Goal: Navigation & Orientation: Understand site structure

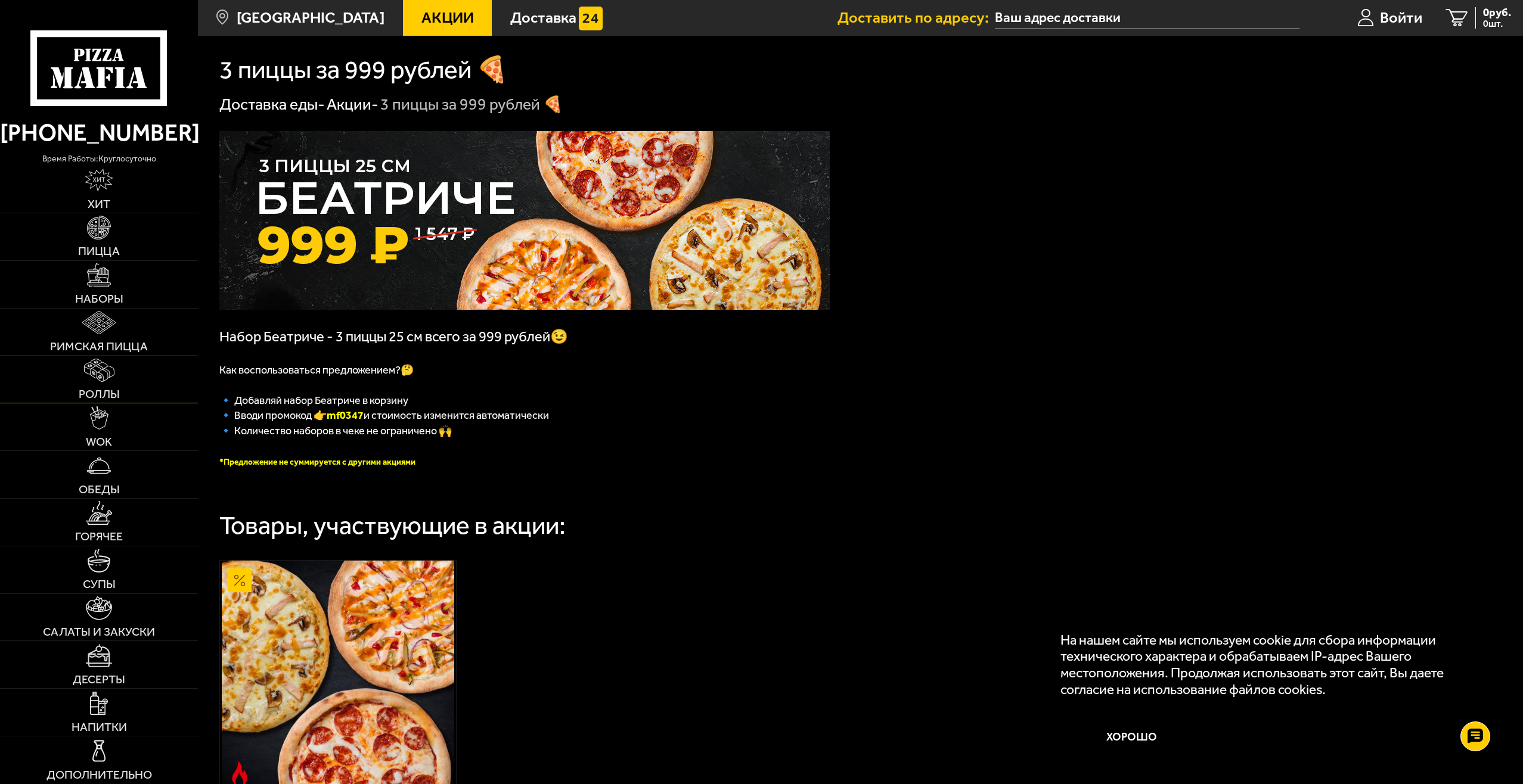
click at [113, 373] on img at bounding box center [99, 370] width 31 height 23
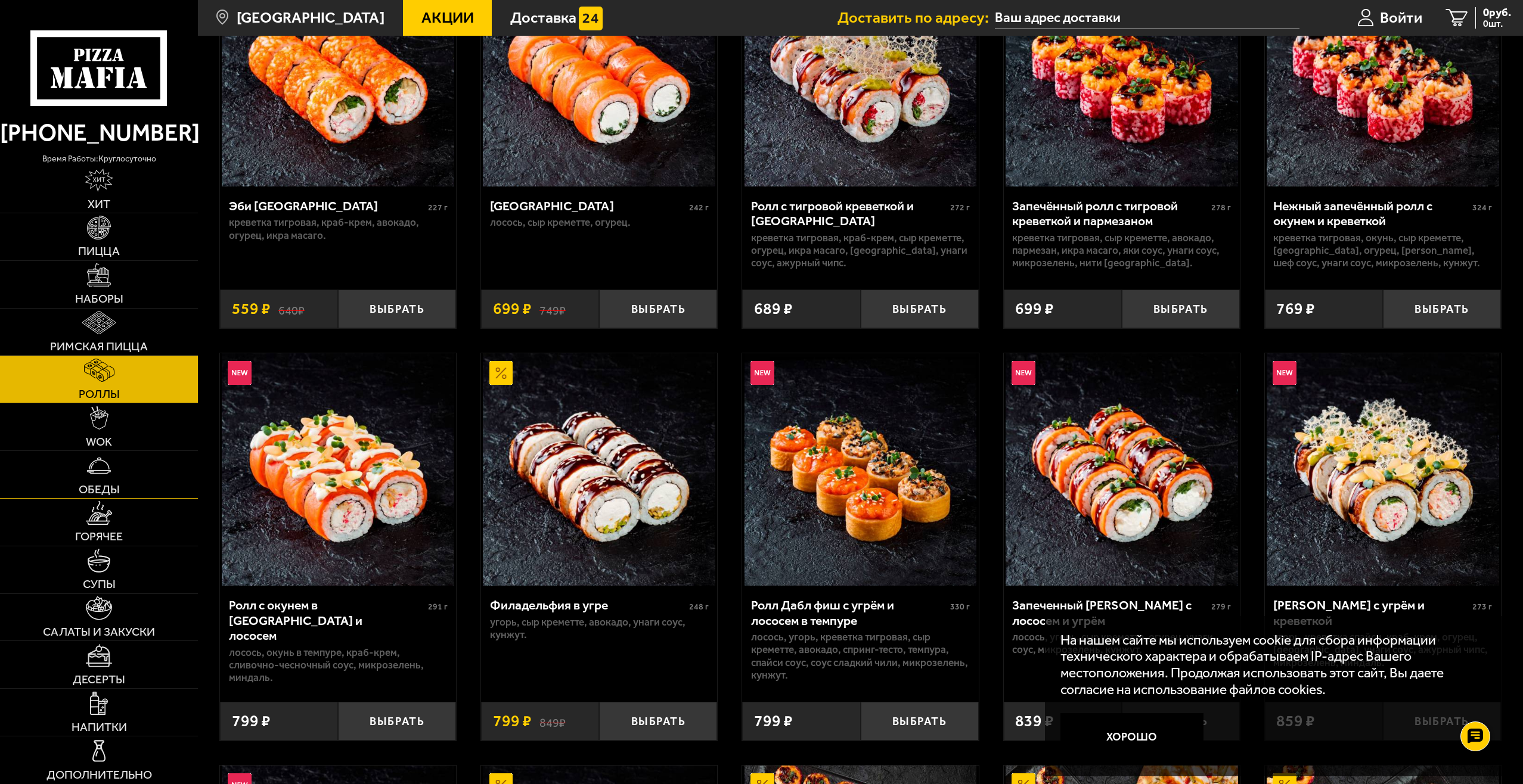
scroll to position [239, 0]
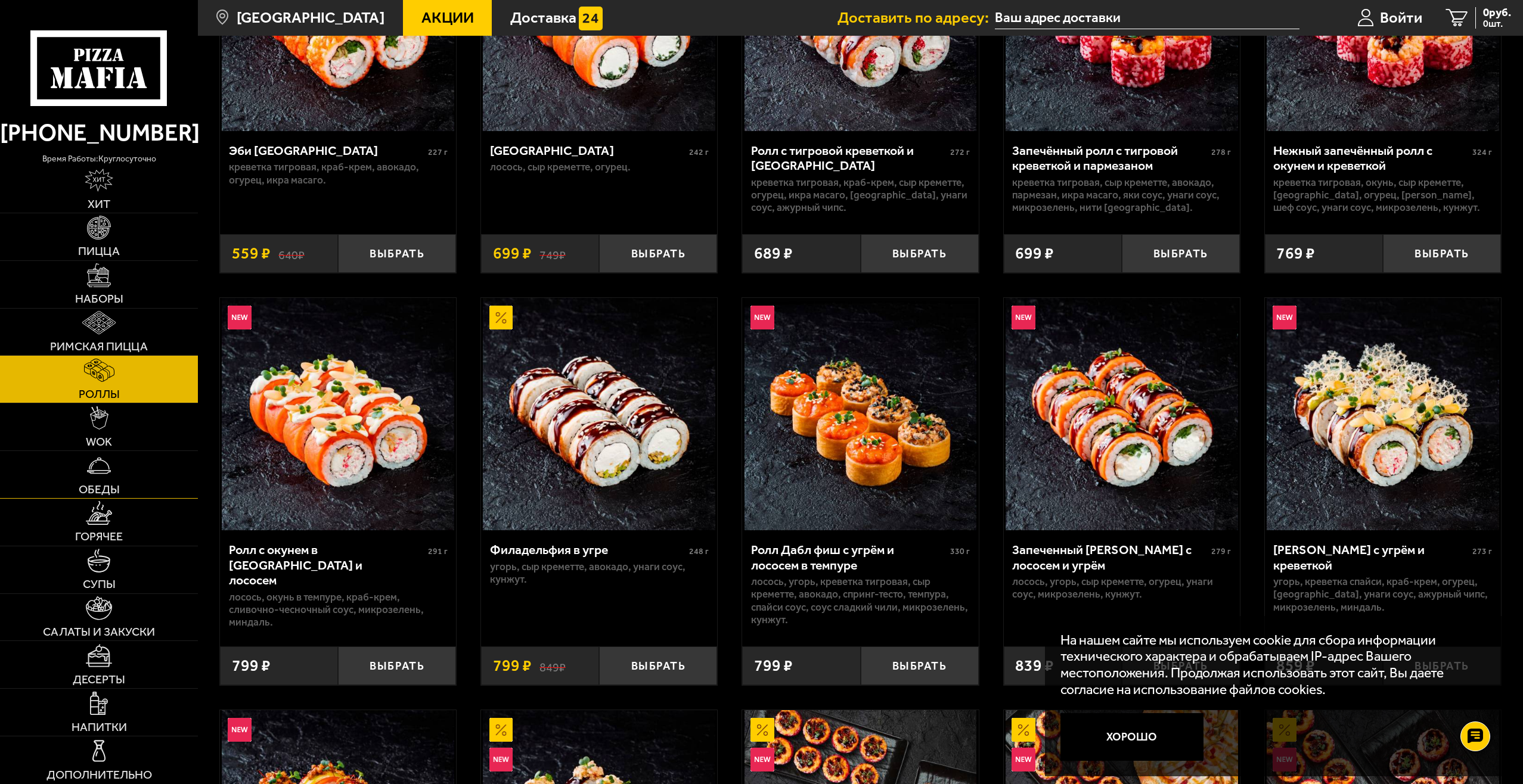
click at [119, 490] on span "Обеды" at bounding box center [99, 490] width 41 height 12
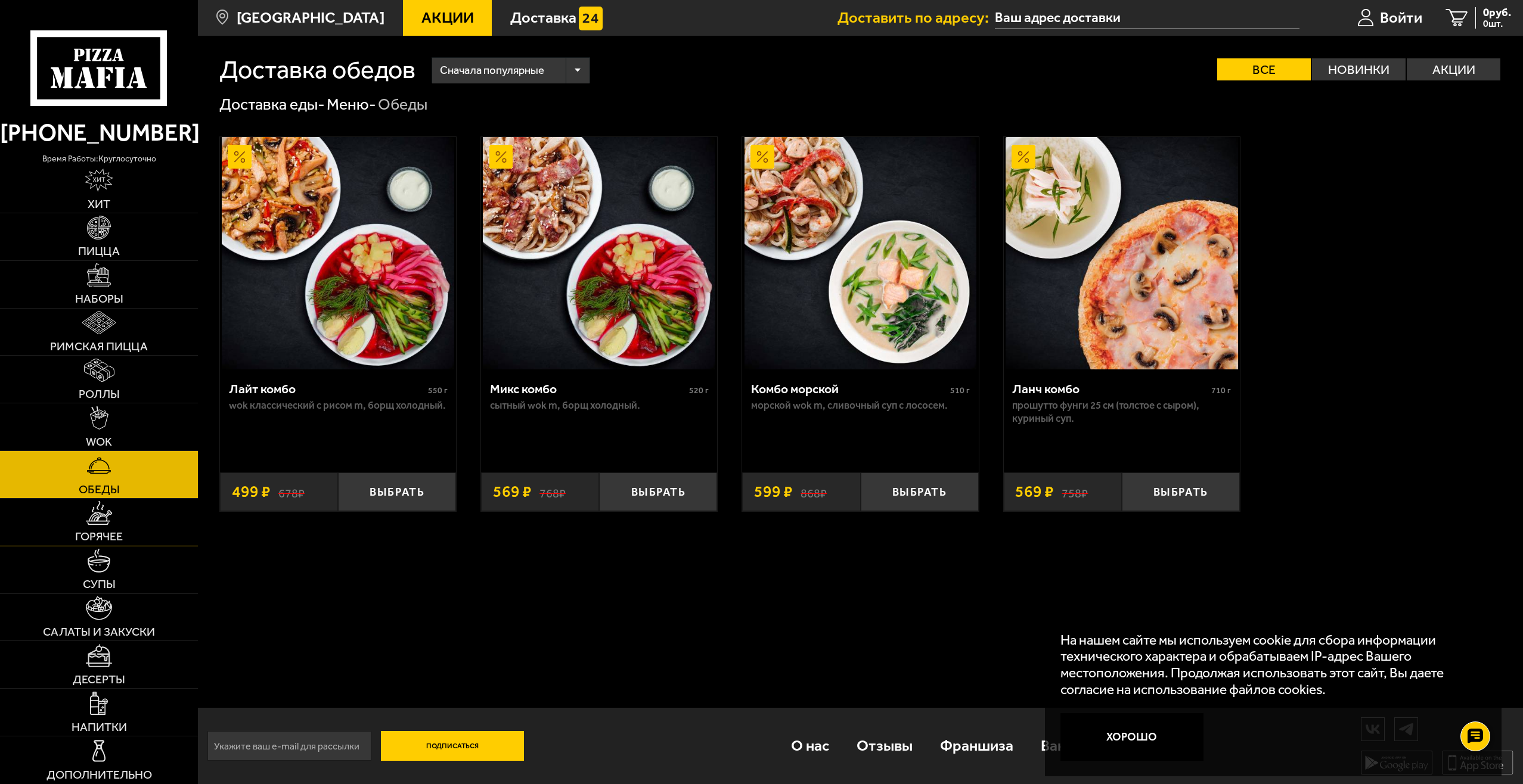
click at [119, 523] on link "Горячее" at bounding box center [99, 522] width 198 height 47
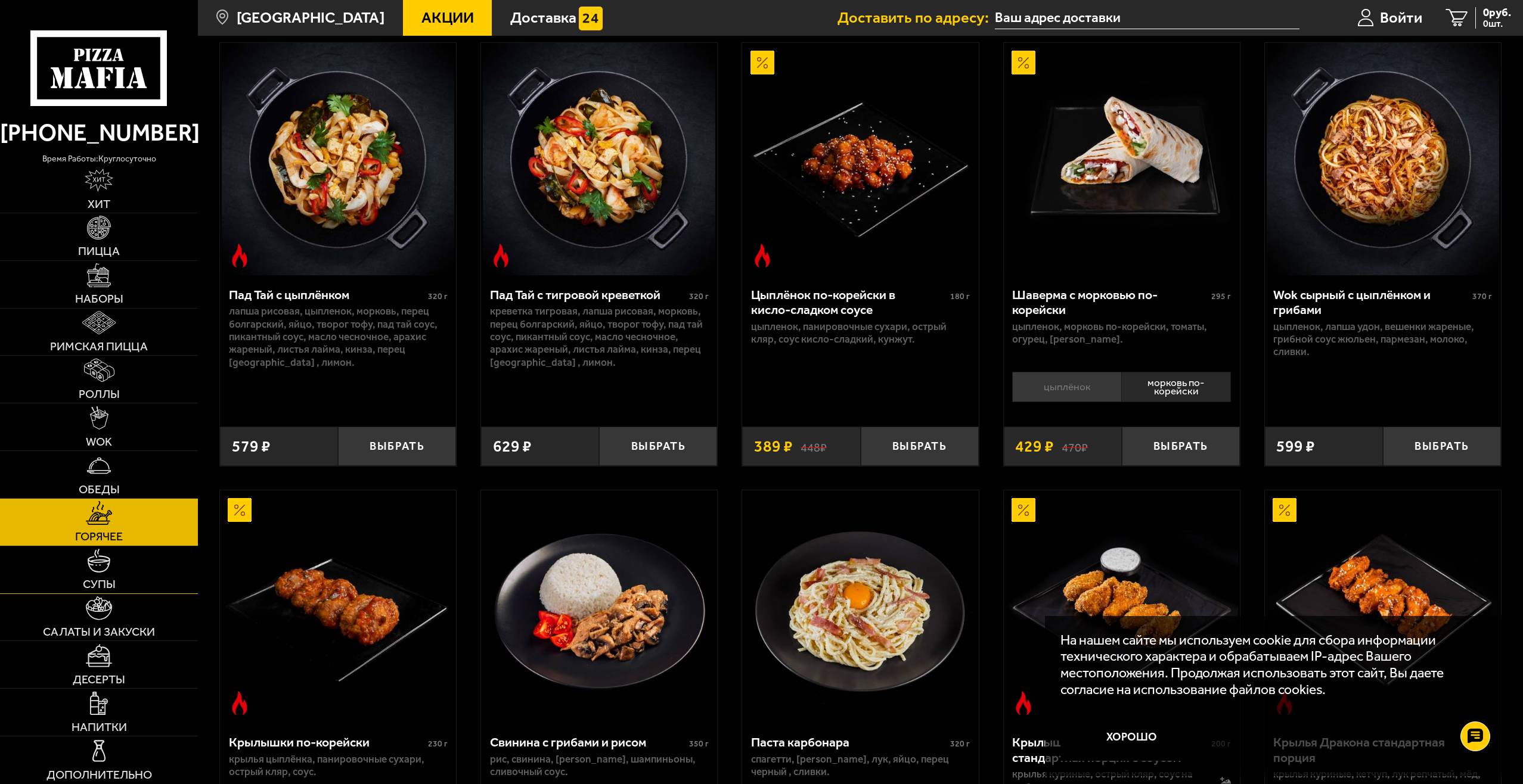
scroll to position [179, 0]
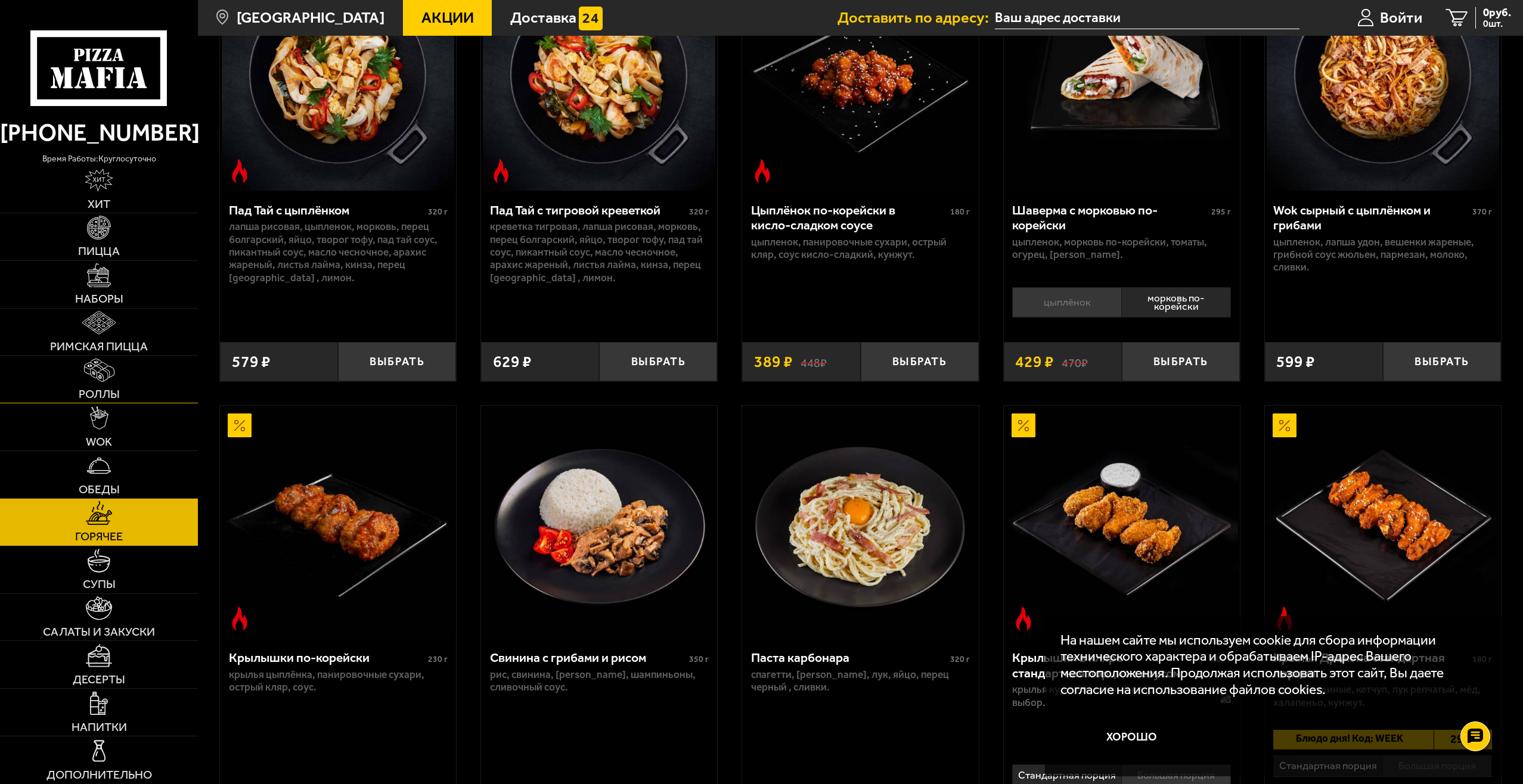
click at [115, 385] on link "Роллы" at bounding box center [99, 379] width 198 height 47
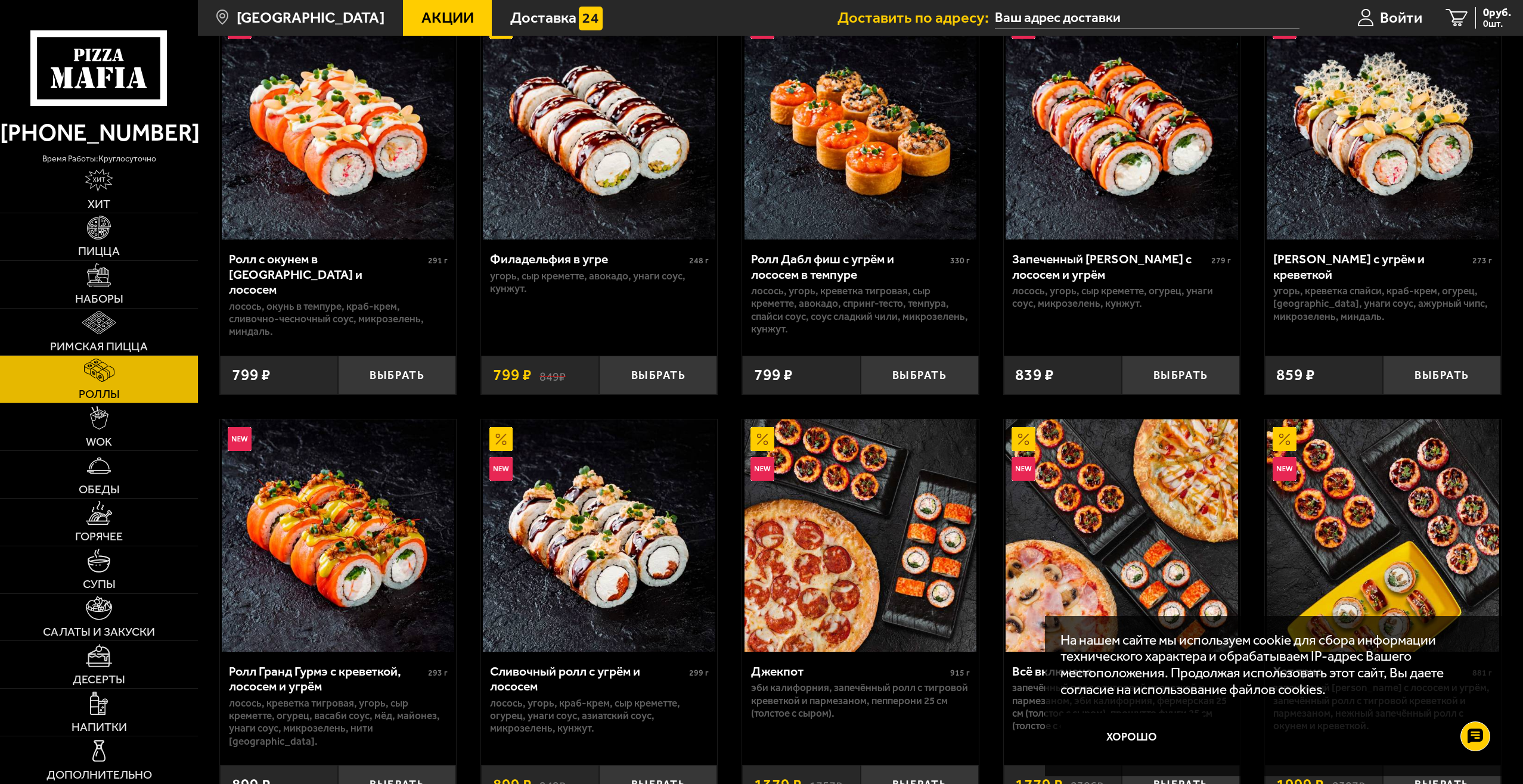
scroll to position [536, 0]
